Goal: Task Accomplishment & Management: Complete application form

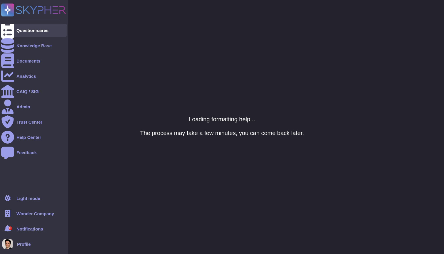
click at [21, 29] on div "Questionnaires" at bounding box center [32, 30] width 32 height 4
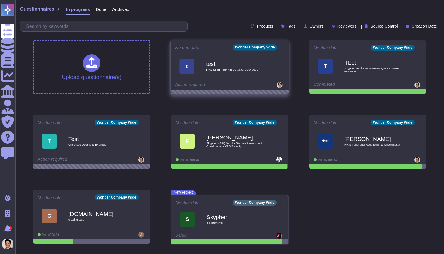
click at [284, 46] on icon at bounding box center [284, 46] width 1 height 1
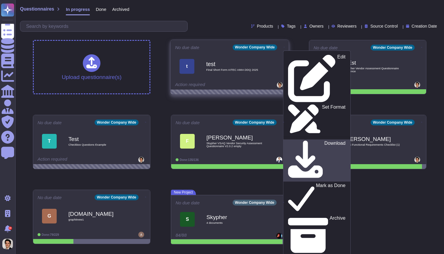
click at [303, 139] on link "Download" at bounding box center [316, 160] width 67 height 42
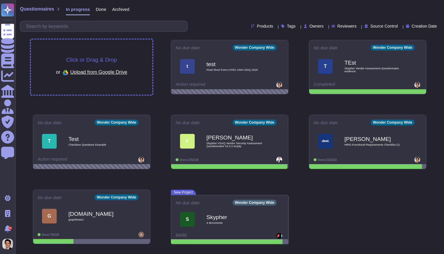
click at [120, 64] on div "Click or Drag & Drop or Upload from Google Drive" at bounding box center [91, 67] width 71 height 20
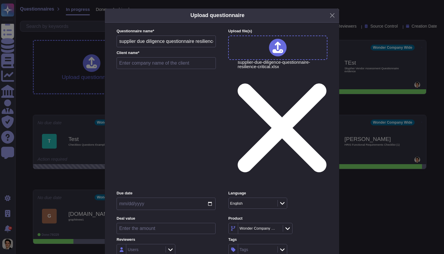
click at [146, 55] on label "Client name *" at bounding box center [166, 53] width 99 height 4
click at [146, 68] on input "text" at bounding box center [166, 63] width 99 height 12
type input "S"
type input "Adobe"
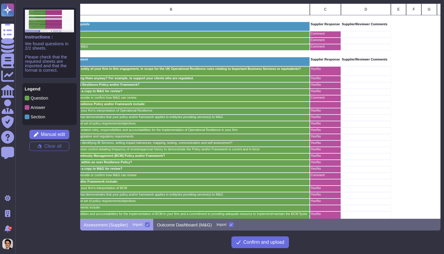
scroll to position [0, 75]
click at [51, 137] on button "Manual edit" at bounding box center [49, 134] width 40 height 9
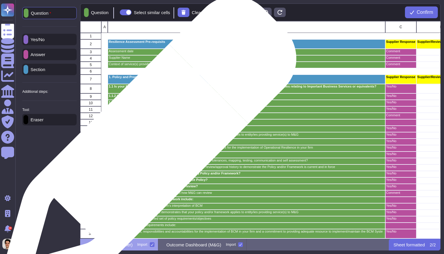
scroll to position [0, 0]
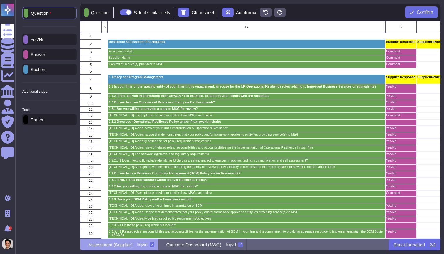
click at [38, 122] on p "Eraser" at bounding box center [35, 119] width 15 height 4
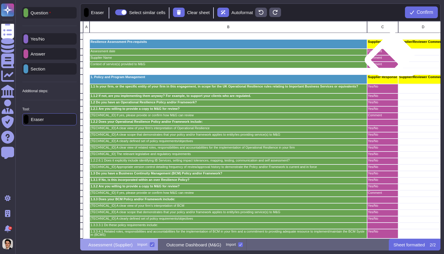
scroll to position [0, 18]
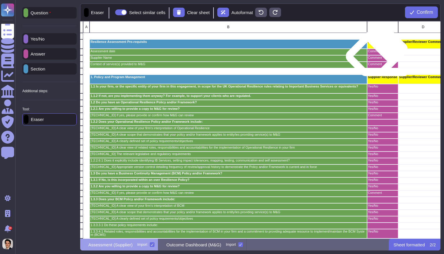
click at [376, 54] on div "Comment" at bounding box center [382, 52] width 31 height 6
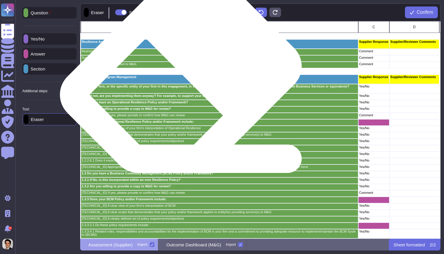
scroll to position [0, 0]
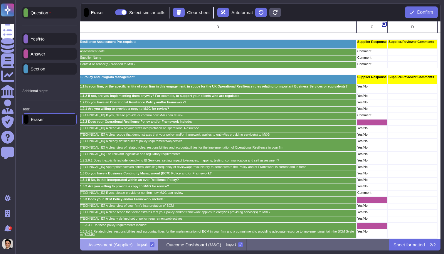
click at [382, 25] on icon "grid" at bounding box center [384, 24] width 5 height 5
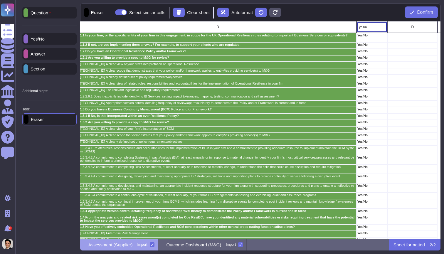
type input "yes/no"
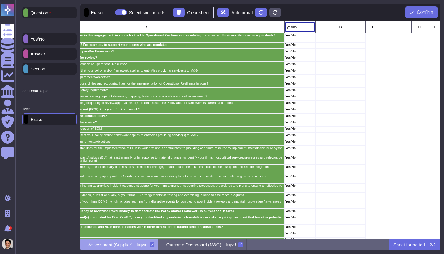
click at [51, 39] on div "Yes/No" at bounding box center [49, 38] width 54 height 11
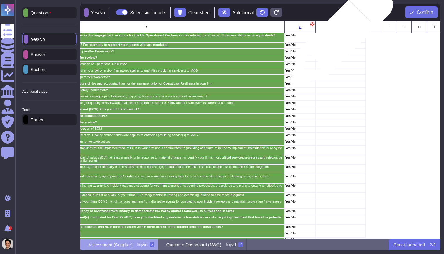
click at [339, 37] on div "grid" at bounding box center [341, 37] width 50 height 9
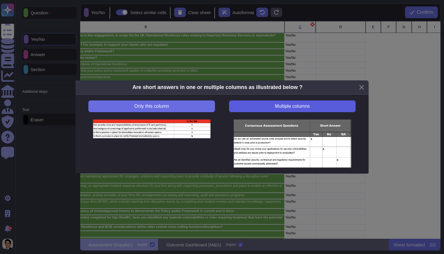
click at [263, 107] on button "Multiple columns" at bounding box center [292, 106] width 126 height 12
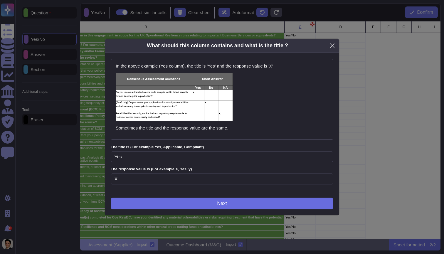
click at [335, 48] on button "Close" at bounding box center [332, 45] width 9 height 9
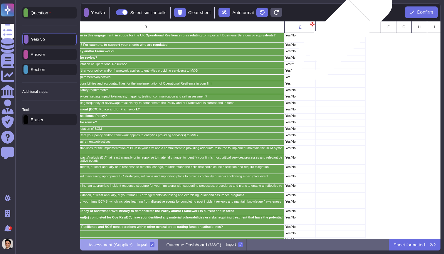
click at [338, 37] on div "grid" at bounding box center [341, 37] width 50 height 9
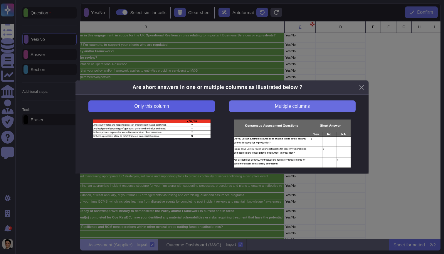
click at [183, 107] on button "Only this column" at bounding box center [151, 106] width 126 height 12
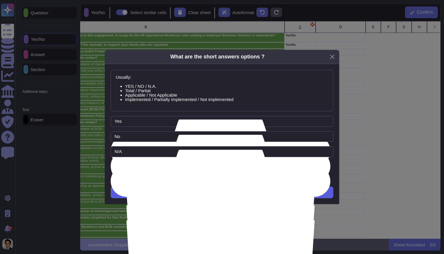
click at [179, 193] on button "Next" at bounding box center [222, 192] width 222 height 12
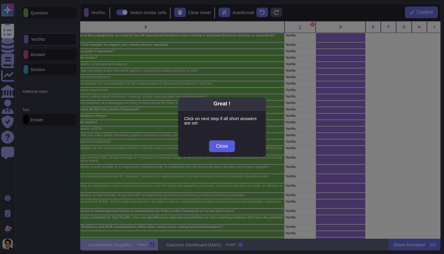
click at [224, 146] on span "Close" at bounding box center [222, 146] width 12 height 5
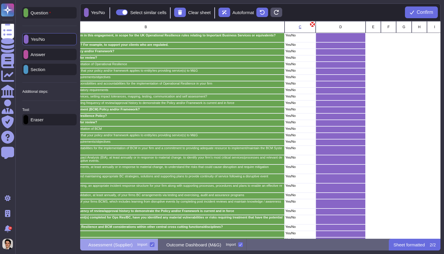
click at [312, 26] on icon "grid" at bounding box center [312, 24] width 5 height 6
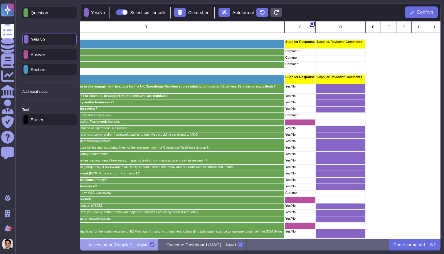
click at [312, 24] on icon "grid" at bounding box center [312, 24] width 5 height 5
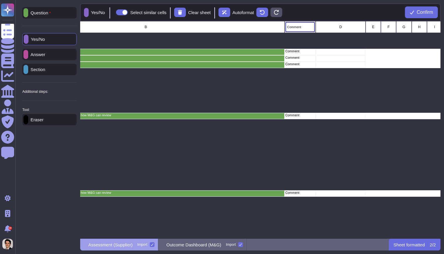
type input "comment"
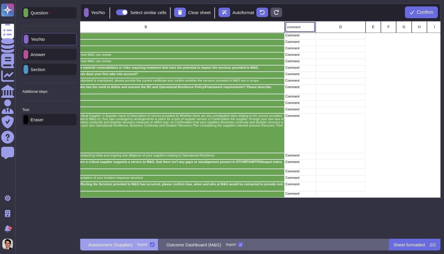
click at [26, 55] on icon at bounding box center [26, 55] width 0 height 0
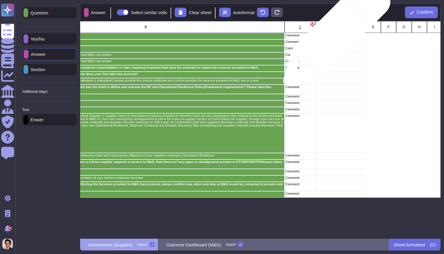
click at [334, 35] on div "grid" at bounding box center [341, 36] width 50 height 6
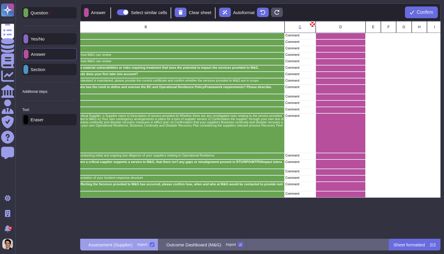
click at [313, 25] on icon "grid" at bounding box center [312, 24] width 5 height 6
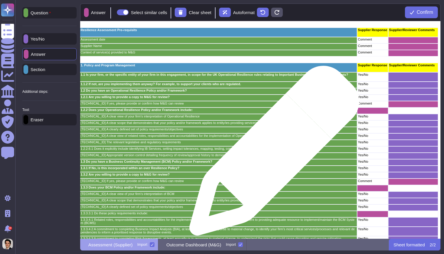
scroll to position [15, 29]
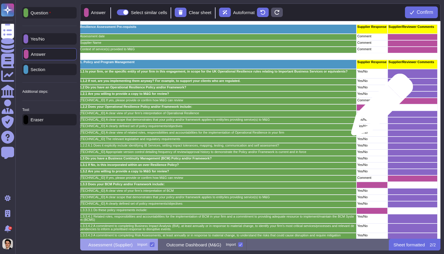
click at [379, 107] on div "grid" at bounding box center [371, 107] width 31 height 6
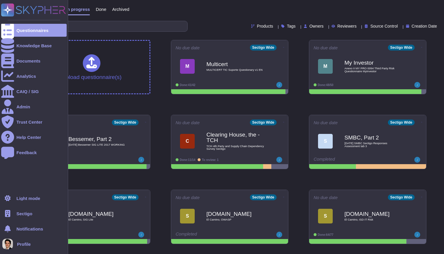
click at [19, 213] on span "Sectigo" at bounding box center [24, 213] width 16 height 4
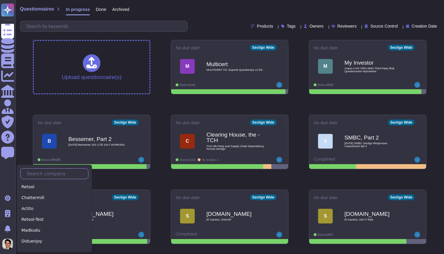
click at [46, 175] on input "text" at bounding box center [55, 173] width 65 height 10
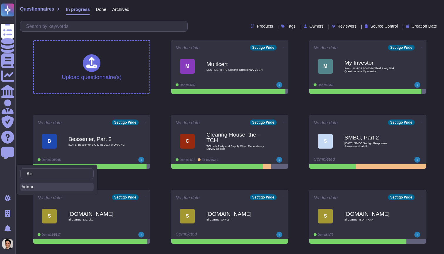
click at [32, 188] on div "Adobe" at bounding box center [56, 187] width 73 height 9
type input "Ad"
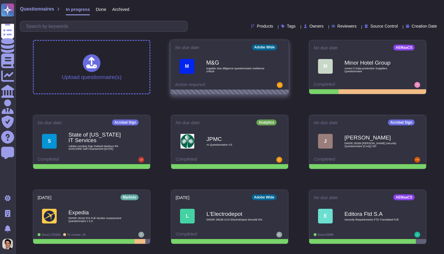
click at [208, 61] on b "M&G" at bounding box center [235, 63] width 59 height 6
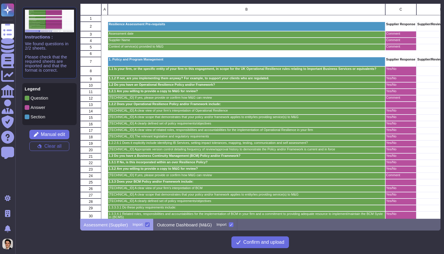
scroll to position [215, 360]
click at [196, 227] on p "Outcome Dashboard (M&G)" at bounding box center [184, 224] width 55 height 4
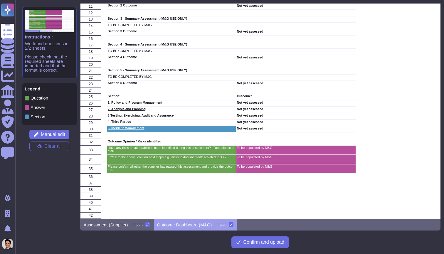
scroll to position [83, 0]
click at [233, 226] on div at bounding box center [231, 224] width 5 height 5
click at [0, 0] on input "Import" at bounding box center [0, 0] width 0 height 0
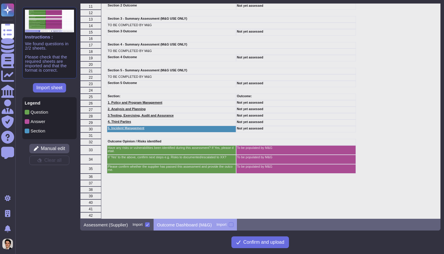
click at [130, 226] on div "Assessment (Supplier) Import" at bounding box center [116, 225] width 73 height 12
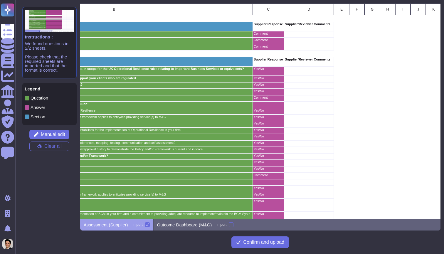
scroll to position [0, 147]
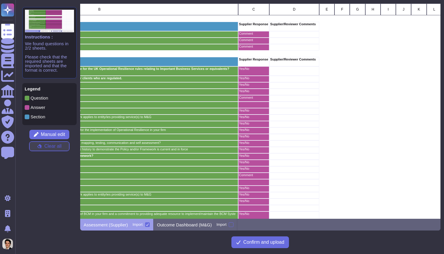
click at [58, 147] on span "Clear all" at bounding box center [52, 146] width 17 height 5
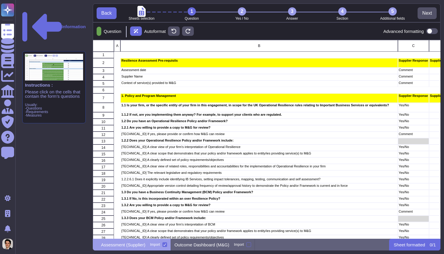
scroll to position [199, 348]
click at [433, 29] on span at bounding box center [432, 31] width 12 height 6
click at [424, 31] on input "checkbox" at bounding box center [424, 31] width 0 height 0
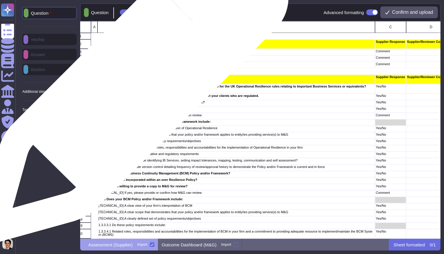
scroll to position [0, 10]
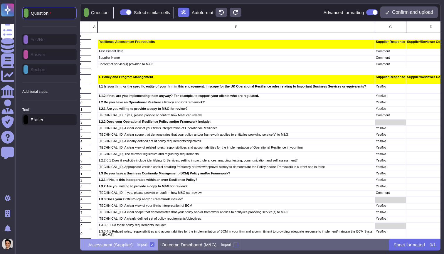
click at [56, 93] on div "Additional steps:" at bounding box center [49, 92] width 54 height 4
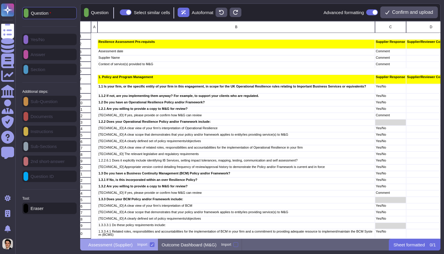
click at [58, 71] on div "Question Yes/No Answer Section Additional steps: Sub-Question Documents Instruc…" at bounding box center [49, 110] width 54 height 207
click at [60, 13] on div "Question" at bounding box center [49, 13] width 54 height 12
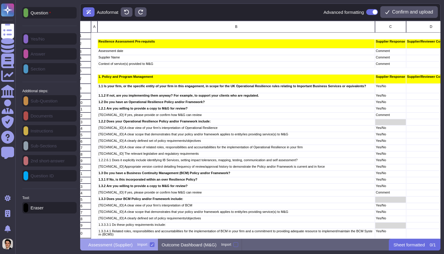
click at [48, 12] on p "Question" at bounding box center [39, 13] width 23 height 5
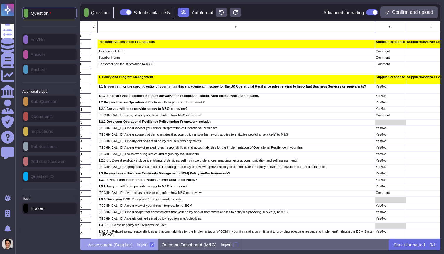
scroll to position [217, 360]
click at [47, 55] on div "Question Yes/No Answer Section Additional steps: Sub-Question Documents Instruc…" at bounding box center [49, 110] width 54 height 207
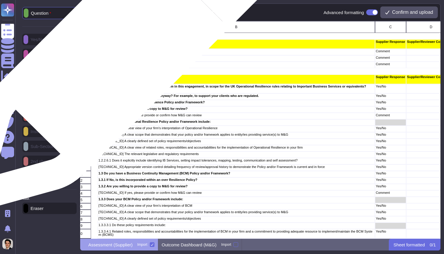
click at [117, 53] on p "Assessment date" at bounding box center [236, 51] width 276 height 3
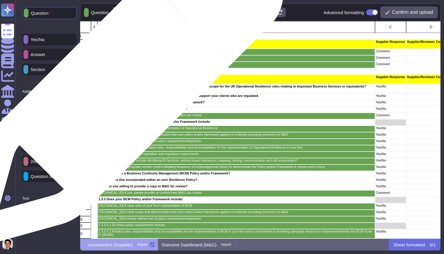
click at [120, 88] on p "1.1 Is your firm, or the specific entity of your firm in this engagement, in sc…" at bounding box center [236, 86] width 276 height 3
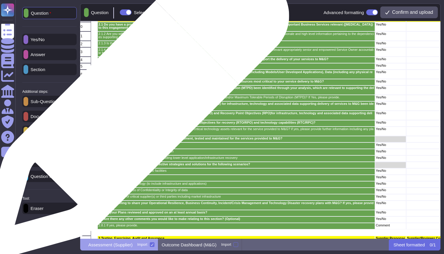
scroll to position [502, 10]
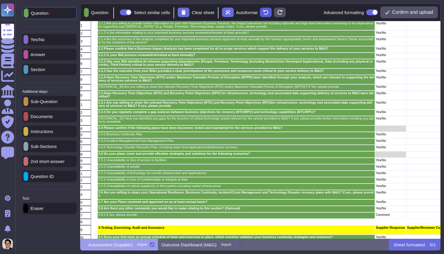
click at [271, 14] on button at bounding box center [266, 12] width 12 height 9
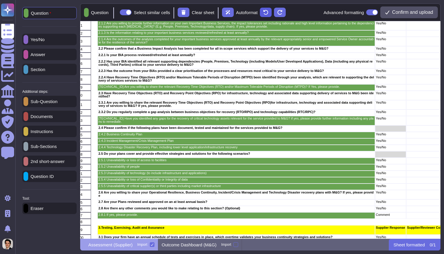
click at [268, 13] on icon at bounding box center [265, 12] width 5 height 5
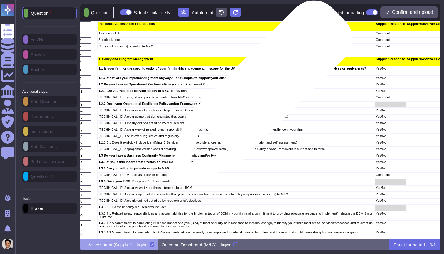
scroll to position [4, 10]
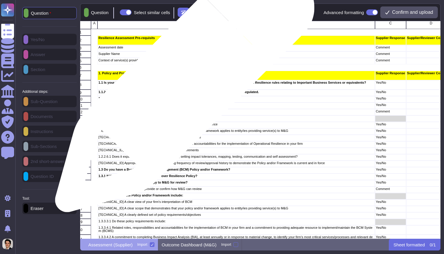
click at [182, 84] on p "1.1 Is your firm, or the specific entity of your firm in this engagement, in sc…" at bounding box center [236, 82] width 276 height 3
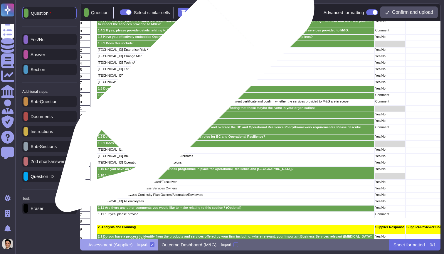
scroll to position [0, 0]
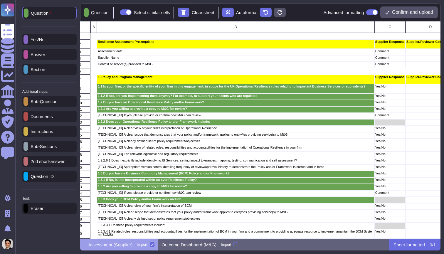
click at [48, 73] on div "Section" at bounding box center [49, 69] width 54 height 11
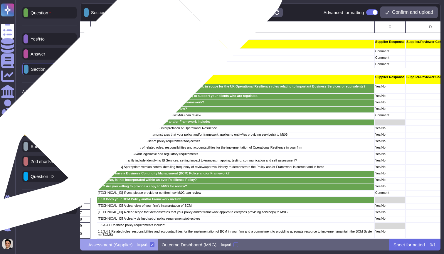
click at [124, 79] on div "1. Policy and Program Management" at bounding box center [235, 79] width 277 height 9
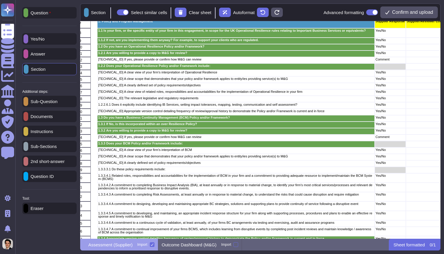
click at [55, 104] on p "Sub-Question" at bounding box center [42, 101] width 29 height 4
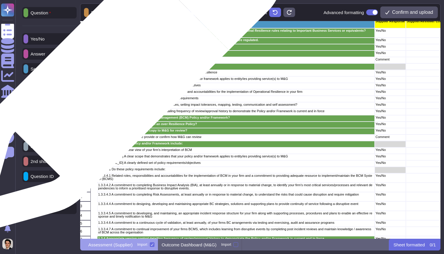
click at [117, 75] on div "1.2.2.1 A clear view of your firm's interpretation of Operational Resilience" at bounding box center [235, 73] width 277 height 6
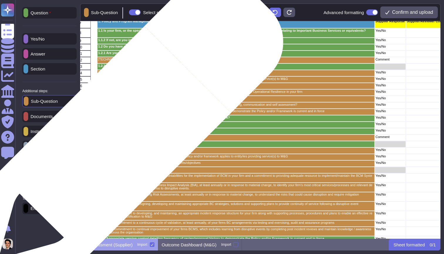
click at [120, 138] on p "1.3.2.1 If yes, please provide or confirm how M&G can review" at bounding box center [236, 136] width 276 height 3
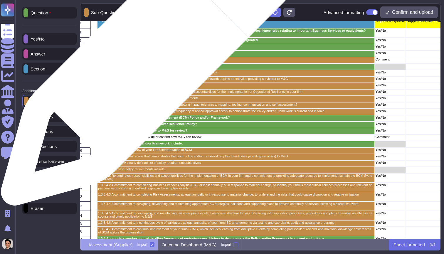
click at [146, 61] on p "1.2.1.2 If yes, please provide or confirm how M&G can review" at bounding box center [236, 59] width 276 height 3
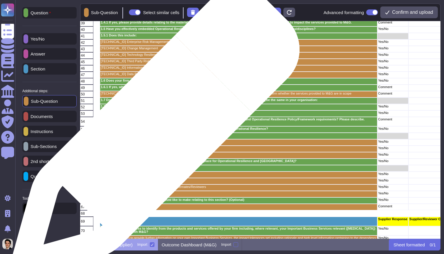
scroll to position [288, 8]
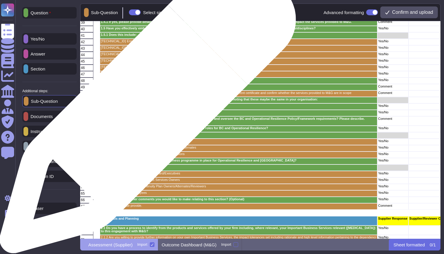
click at [145, 108] on div "1.7.1 Operational Resilience" at bounding box center [238, 106] width 277 height 6
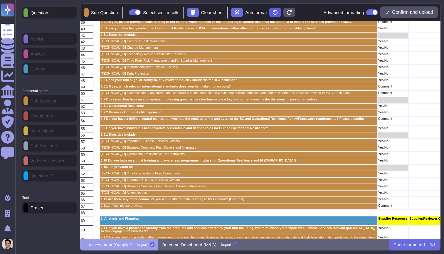
click at [281, 15] on button at bounding box center [275, 12] width 12 height 9
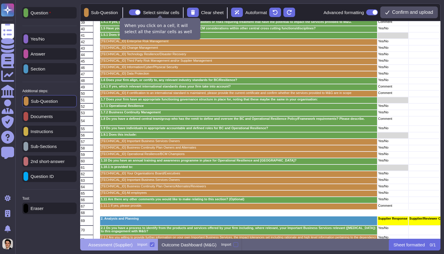
click at [141, 14] on span at bounding box center [135, 12] width 12 height 6
click at [126, 12] on input "Select similar cells" at bounding box center [126, 12] width 0 height 0
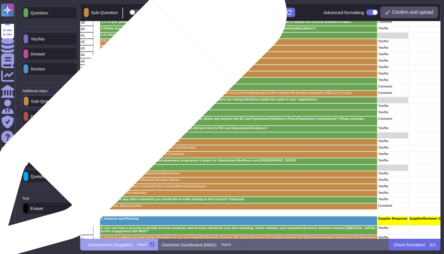
click at [127, 107] on p "1.7.1 Operational Resilience" at bounding box center [239, 105] width 276 height 3
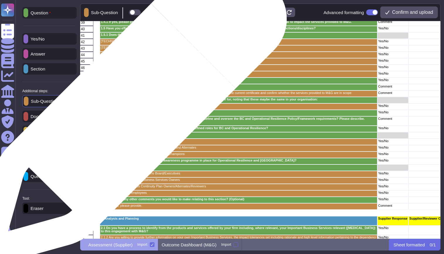
click at [127, 113] on p "1.7.2 Business Continuity Management" at bounding box center [239, 112] width 276 height 3
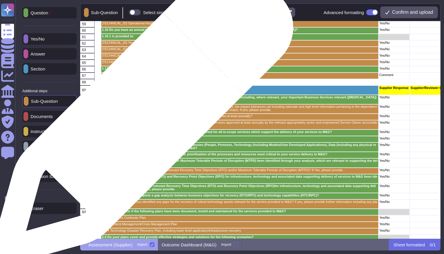
scroll to position [419, 7]
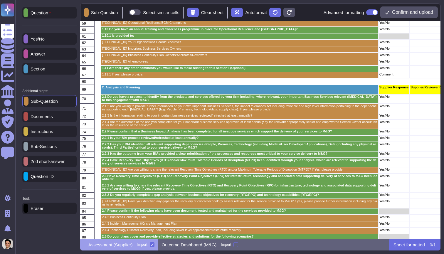
click at [51, 11] on p "Question" at bounding box center [39, 13] width 23 height 5
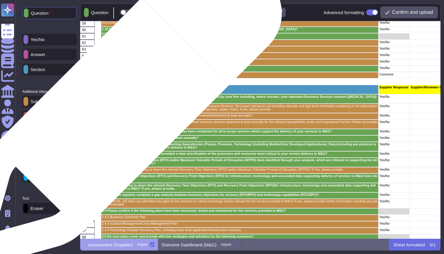
click at [117, 110] on p "2.1.2 Are you willing to provide further information on your own Important Busi…" at bounding box center [240, 107] width 276 height 6
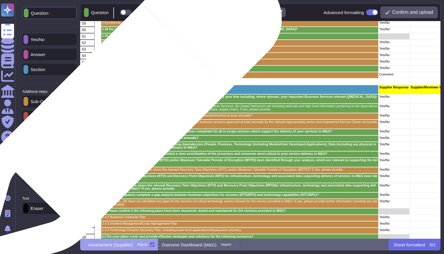
click at [117, 116] on p "2.1.3 Is the information relating to your important business services reviewed/…" at bounding box center [240, 115] width 276 height 3
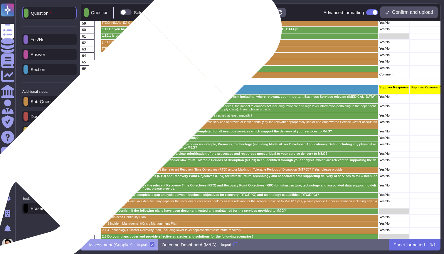
click at [117, 125] on p "2.1.4 Are the outcomes of the analysis completed for your important business se…" at bounding box center [240, 123] width 276 height 6
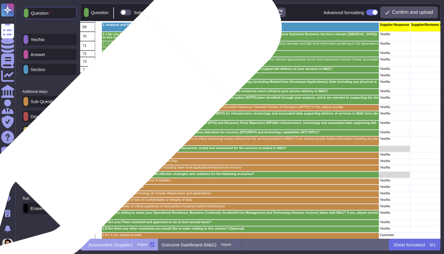
scroll to position [490, 6]
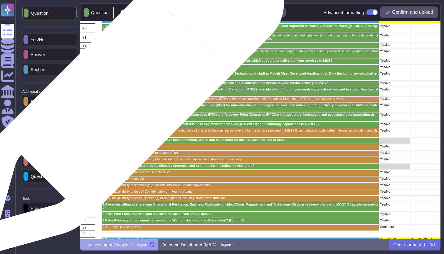
click at [121, 99] on p "2.2.4.1 Are you willing to share the relevant Recovery Time Objectives (RTO) an…" at bounding box center [240, 98] width 276 height 3
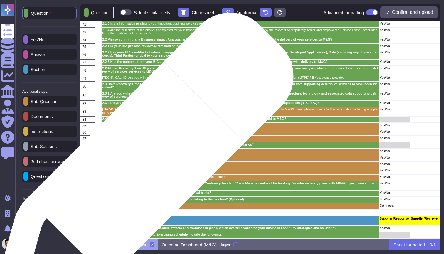
scroll to position [513, 6]
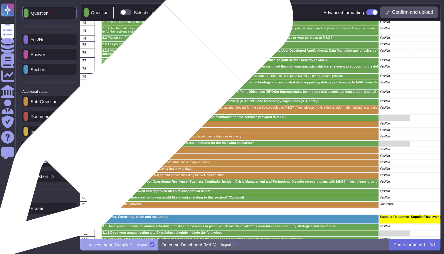
click at [140, 108] on p "2.3.3.1 Have you identified any gaps for the recovery of critical technology as…" at bounding box center [240, 109] width 276 height 6
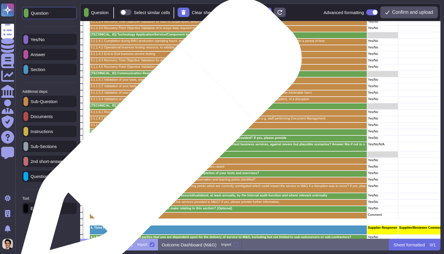
scroll to position [791, 18]
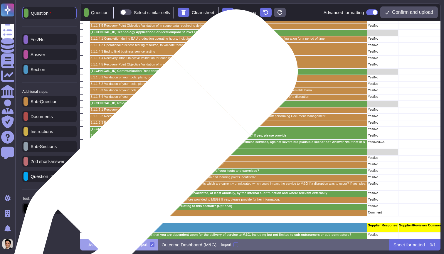
click at [149, 158] on p "3.2.1.1 You are able to remain within the impact tolerances set" at bounding box center [228, 157] width 276 height 3
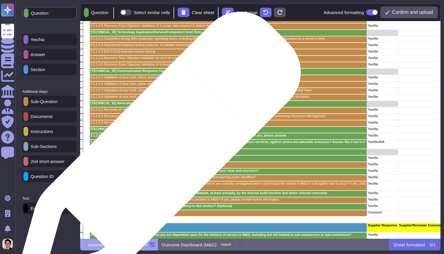
click at [155, 158] on p "3.2.1.1 You are able to remain within the impact tolerances set" at bounding box center [228, 157] width 276 height 3
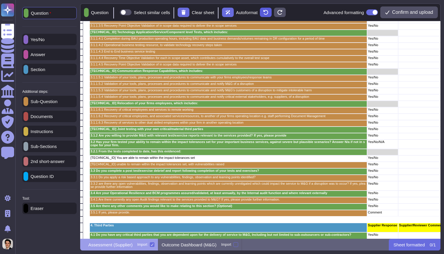
click at [270, 13] on button at bounding box center [266, 12] width 12 height 9
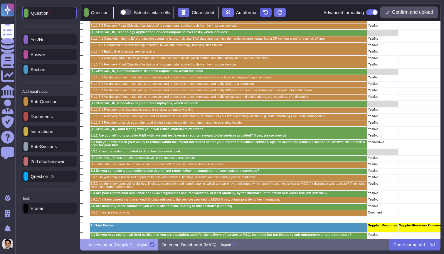
click at [270, 13] on button at bounding box center [266, 12] width 12 height 9
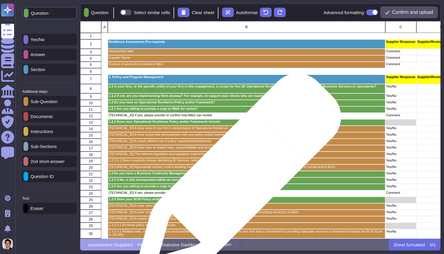
scroll to position [0, 0]
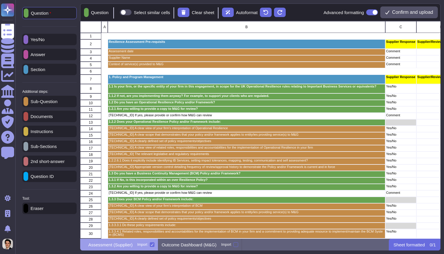
click at [39, 40] on p "Yes/No" at bounding box center [36, 39] width 16 height 4
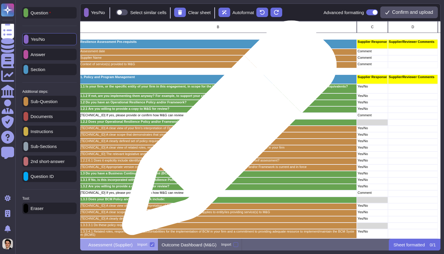
scroll to position [0, 28]
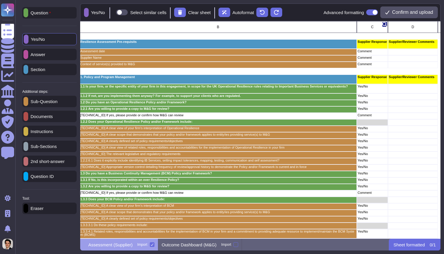
click at [377, 30] on div "C" at bounding box center [371, 27] width 31 height 12
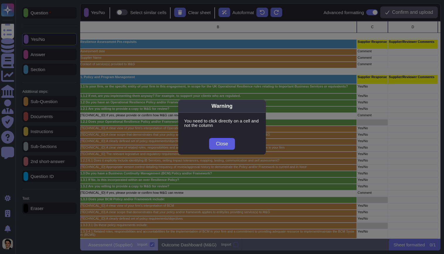
click at [230, 143] on button "Close" at bounding box center [222, 144] width 26 height 12
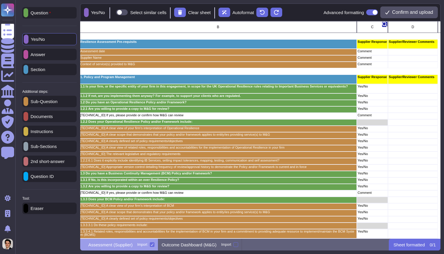
click at [384, 23] on icon "grid" at bounding box center [384, 24] width 5 height 5
type input "T"
type input "Yes"
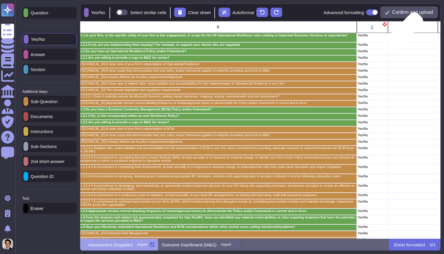
click at [400, 36] on div "grid" at bounding box center [413, 37] width 50 height 9
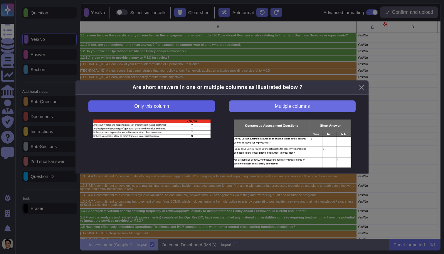
click at [194, 109] on button "Only this column" at bounding box center [151, 106] width 126 height 12
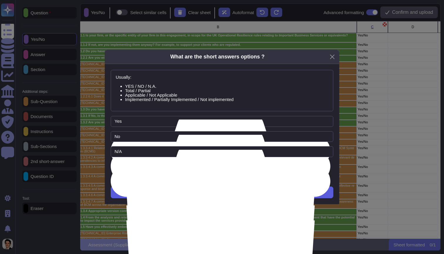
click at [226, 192] on span "Next" at bounding box center [222, 192] width 10 height 5
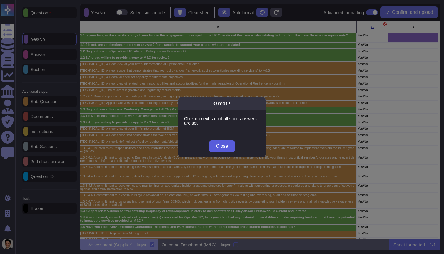
click at [228, 146] on button "Close" at bounding box center [222, 146] width 26 height 12
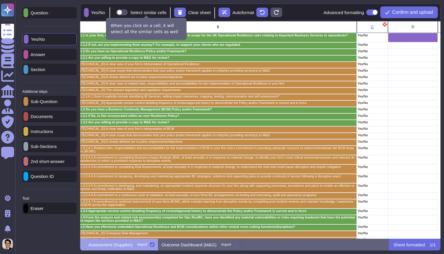
click at [126, 11] on span at bounding box center [122, 12] width 12 height 6
click at [114, 12] on input "Select similar cells" at bounding box center [114, 12] width 0 height 0
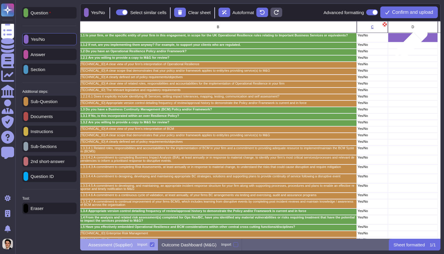
click at [409, 46] on div "grid" at bounding box center [413, 45] width 50 height 6
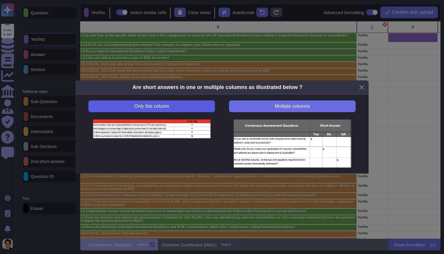
click at [198, 105] on button "Only this column" at bounding box center [151, 106] width 126 height 12
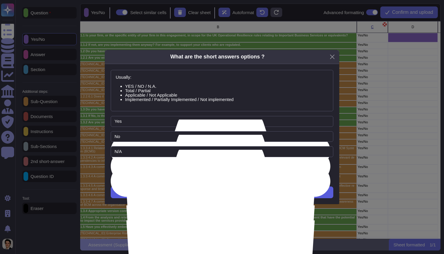
click at [241, 193] on button "Next" at bounding box center [222, 192] width 222 height 12
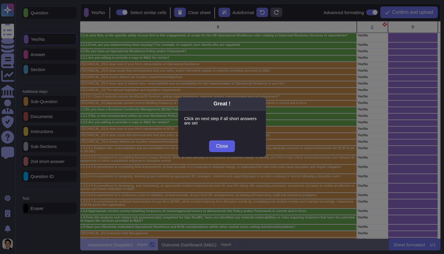
click at [228, 149] on span "Close" at bounding box center [222, 146] width 12 height 5
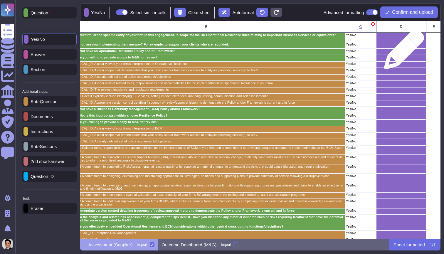
scroll to position [1, 48]
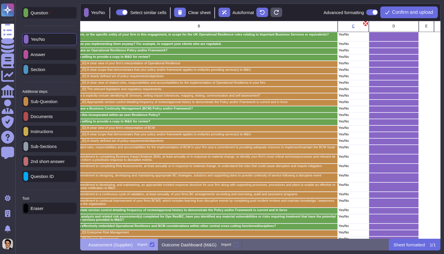
click at [365, 24] on icon "grid" at bounding box center [365, 23] width 5 height 5
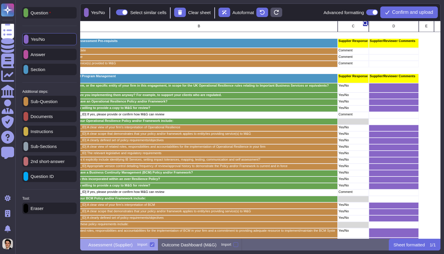
click at [367, 23] on icon "grid" at bounding box center [365, 23] width 5 height 5
type input "Comment"
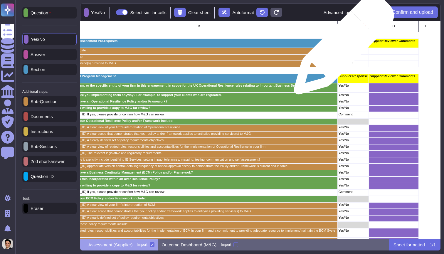
scroll to position [0, 48]
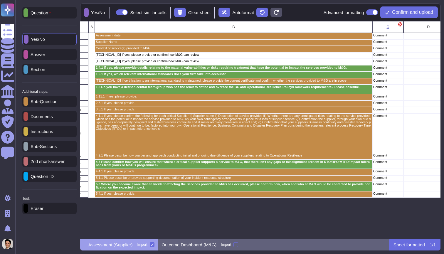
click at [48, 58] on div "Answer" at bounding box center [49, 54] width 54 height 11
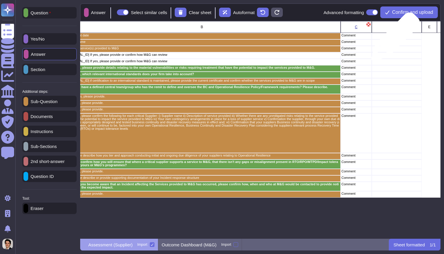
click at [393, 40] on div "grid" at bounding box center [397, 42] width 50 height 6
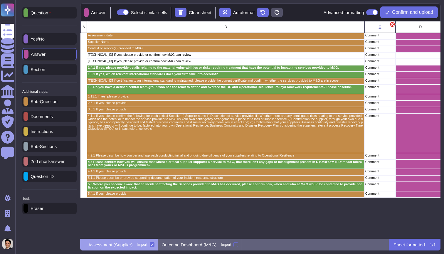
click at [394, 24] on icon "grid" at bounding box center [391, 24] width 5 height 6
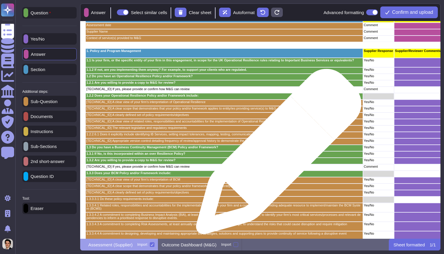
scroll to position [27, 22]
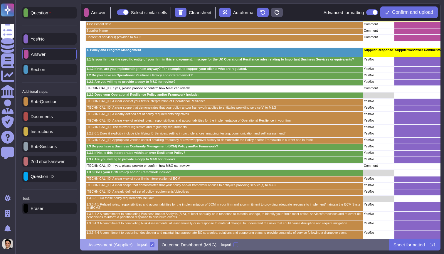
click at [50, 106] on div "Sub-Question" at bounding box center [49, 101] width 54 height 11
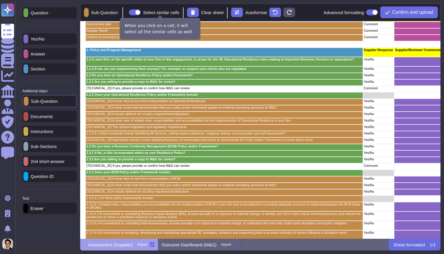
click at [141, 13] on span at bounding box center [135, 12] width 12 height 6
click at [126, 12] on input "Select similar cells" at bounding box center [126, 12] width 0 height 0
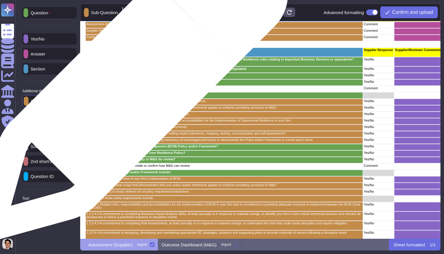
click at [129, 88] on p "1.2.1.2 If yes, please provide or confirm how M&G can review" at bounding box center [224, 88] width 276 height 3
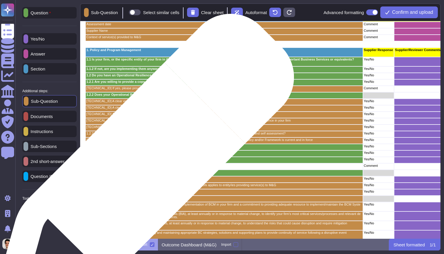
click at [141, 167] on p "1.3.2.1 If yes, please provide or confirm how M&G can review" at bounding box center [224, 165] width 276 height 3
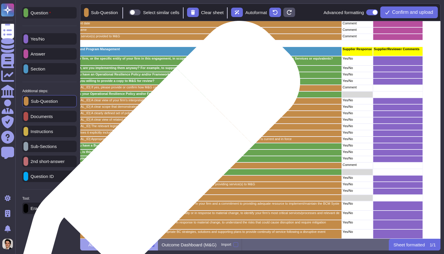
scroll to position [24, 44]
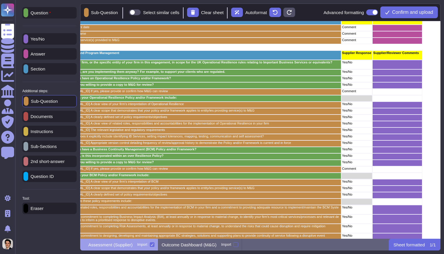
click at [54, 55] on div "Answer" at bounding box center [49, 53] width 54 height 11
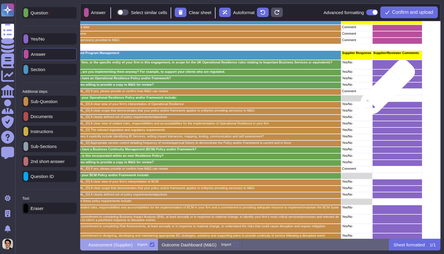
click at [383, 92] on div "grid" at bounding box center [397, 92] width 50 height 6
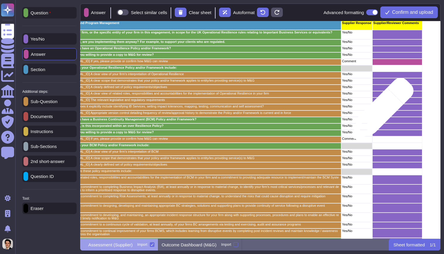
scroll to position [55, 44]
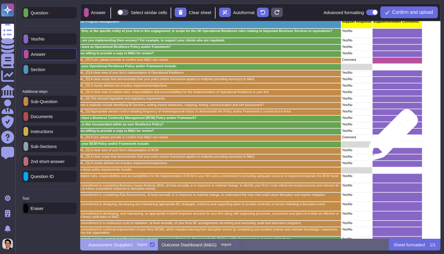
click at [389, 138] on div "grid" at bounding box center [397, 138] width 50 height 6
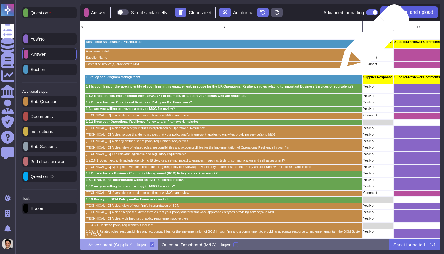
scroll to position [0, 23]
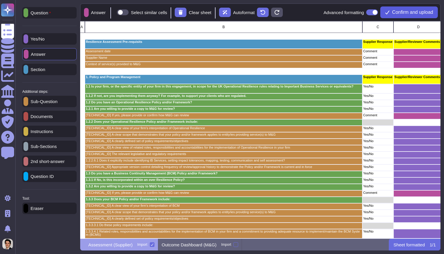
click at [411, 13] on span "Confirm and upload" at bounding box center [412, 12] width 41 height 5
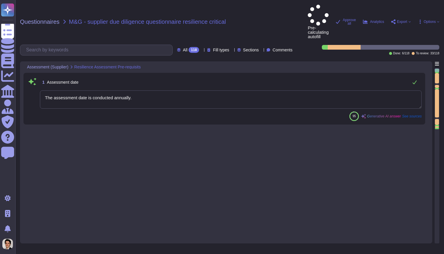
type textarea "The assessment date is conducted annually."
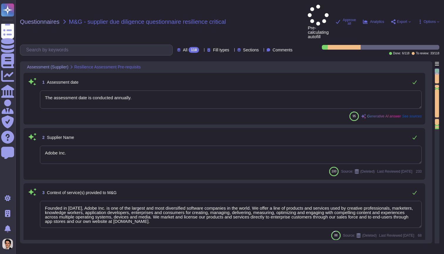
type textarea "Adobe Inc."
type textarea "Founded in [DATE], Adobe Inc. is one of the largest and most diversified softwa…"
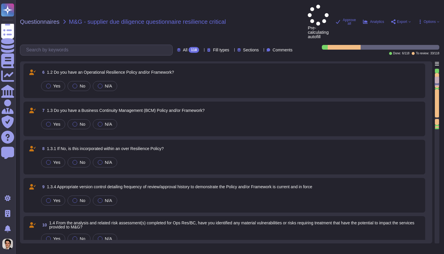
type textarea "Yes, Adobe has a defined central team known as the Enterprise Resilience Steeri…"
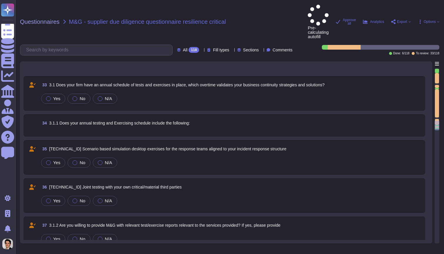
type textarea "To ensure alignment and mitigate any gaps in RTO, RPO, and impact tolerances be…"
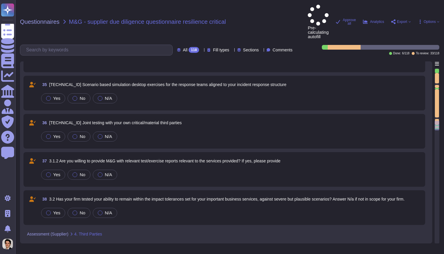
scroll to position [1383, 0]
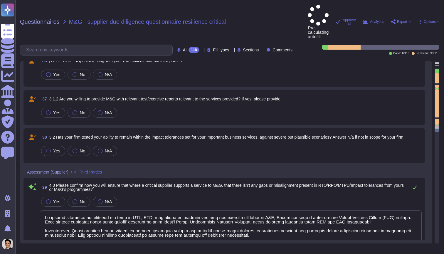
type textarea "In the event of an incident affecting the services provided to M&G, Adobe will …"
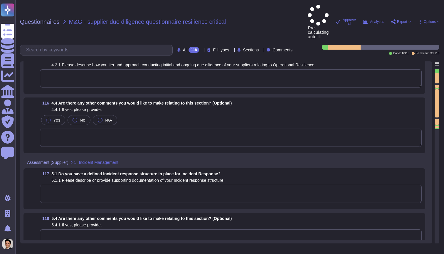
scroll to position [4419, 0]
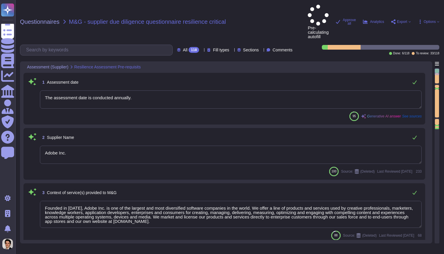
type textarea "The assessment date is conducted annually."
type textarea "Adobe Inc."
type textarea "Founded in [DATE], Adobe Inc. is one of the largest and most diversified softwa…"
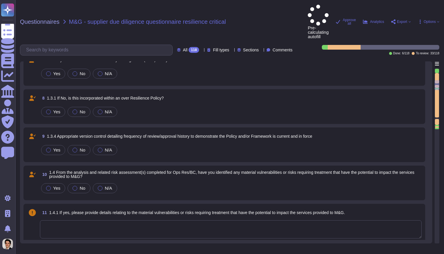
type textarea "Yes, Adobe has a defined central team known as the Enterprise Resilience Steeri…"
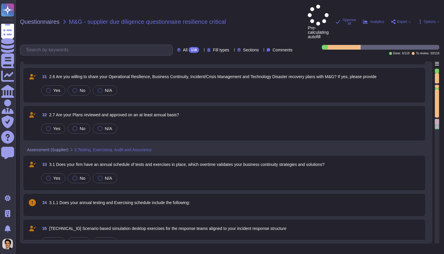
type textarea "To ensure alignment and mitigate any gaps in RTO, RPO, and impact tolerances be…"
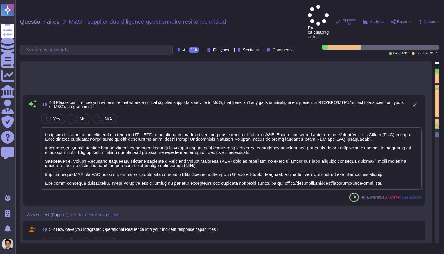
scroll to position [1471, 0]
type textarea "In the event of an incident affecting the services provided to M&G, Adobe will …"
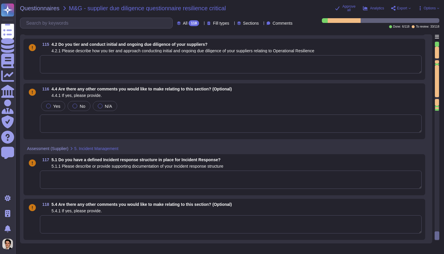
scroll to position [4412, 0]
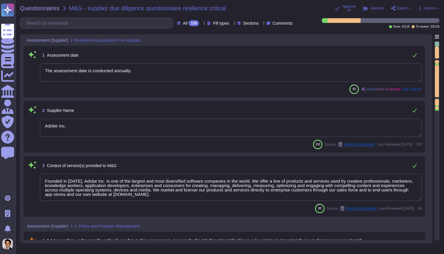
type textarea "The assessment date is conducted annually."
type textarea "Adobe Inc."
type textarea "Founded in [DATE], Adobe Inc. is one of the largest and most diversified softwa…"
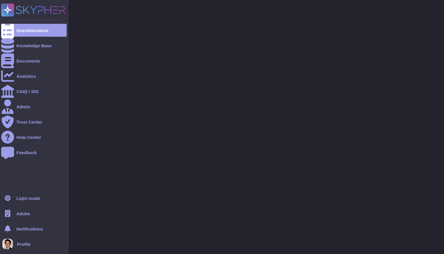
click at [15, 30] on div "Questionnaires" at bounding box center [33, 30] width 65 height 13
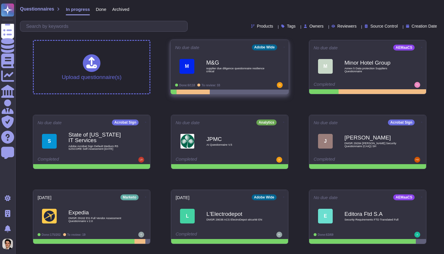
click at [211, 79] on div "M M&G supplier due diligence questionnaire resilience critical" at bounding box center [229, 66] width 109 height 30
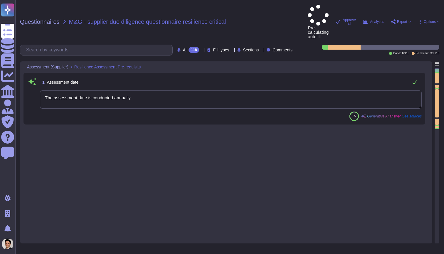
type textarea "The assessment date is conducted annually."
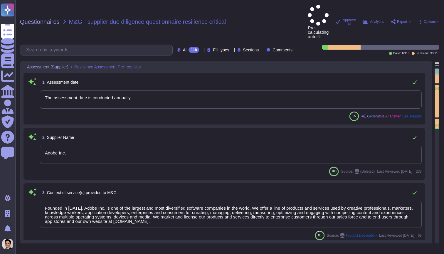
type textarea "Adobe Inc."
type textarea "Founded in [DATE], Adobe Inc. is one of the largest and most diversified softwa…"
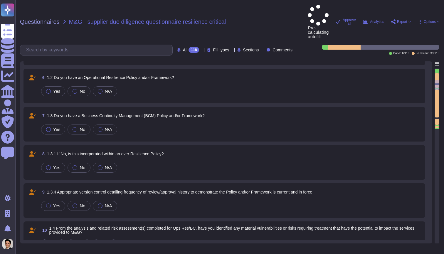
type textarea "Yes, Adobe has a defined central team known as the Enterprise Resilience Steeri…"
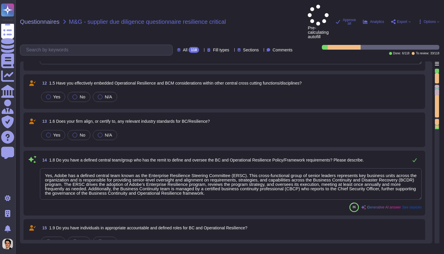
scroll to position [493, 0]
